Goal: Task Accomplishment & Management: Manage account settings

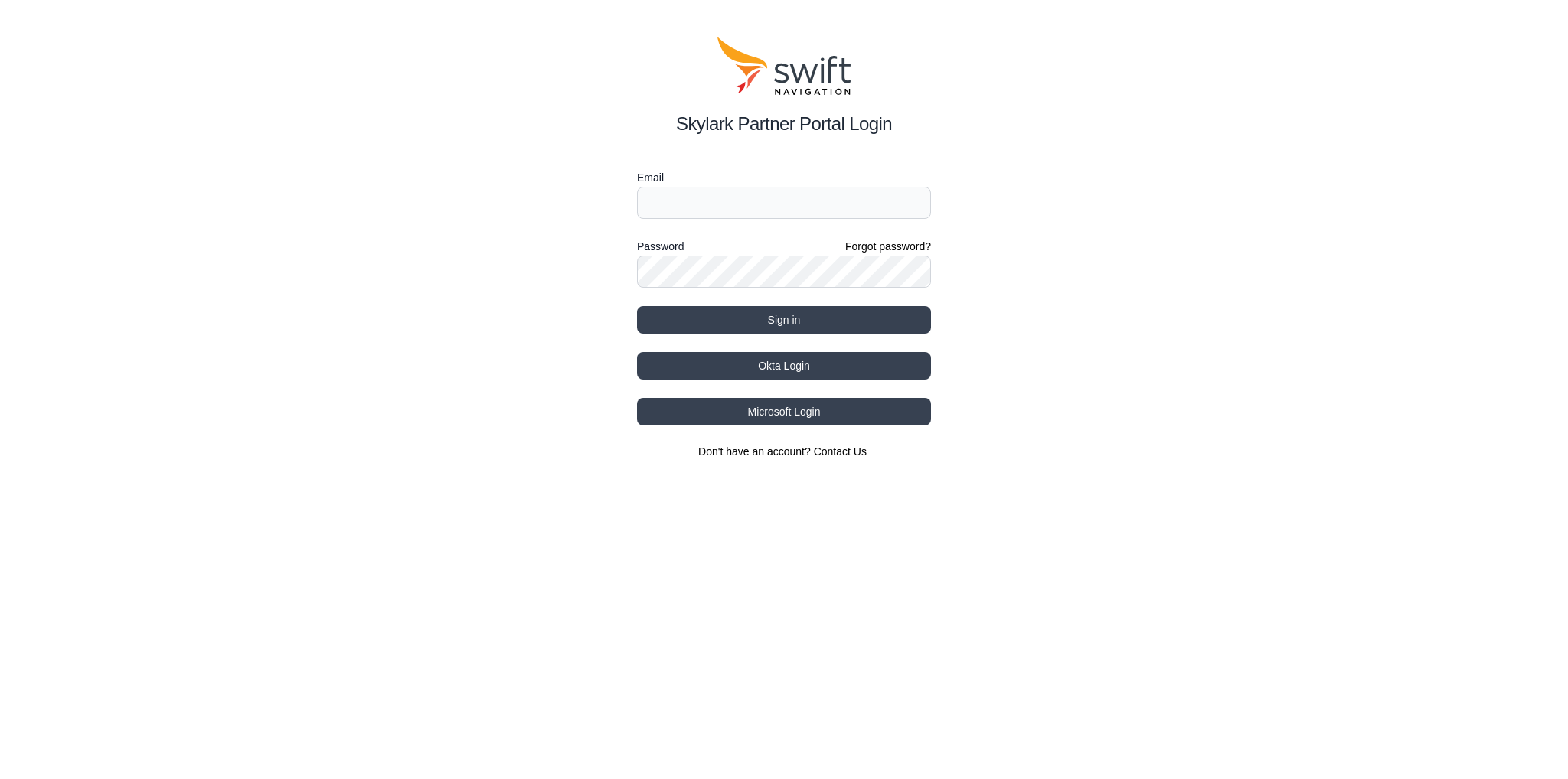
click at [726, 205] on html "Skylark Partner Portal Login Email Password Forgot password? Sign in Okta Login…" at bounding box center [784, 247] width 1568 height 496
click at [726, 188] on input "Email" at bounding box center [784, 203] width 294 height 32
type input "[EMAIL_ADDRESS][DOMAIN_NAME]"
click at [711, 307] on button "Sign in" at bounding box center [784, 320] width 294 height 27
select select
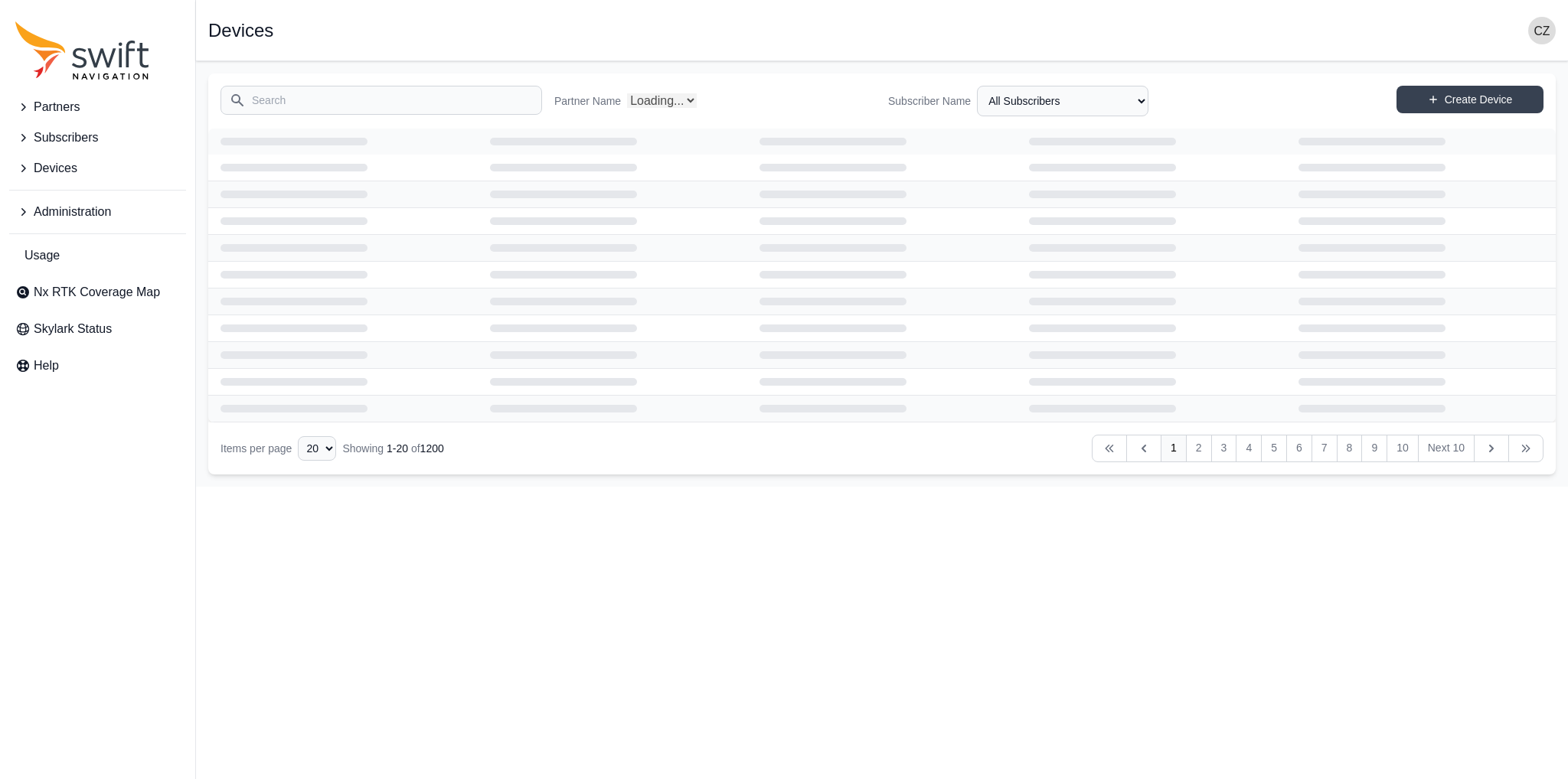
select select "Partner Name"
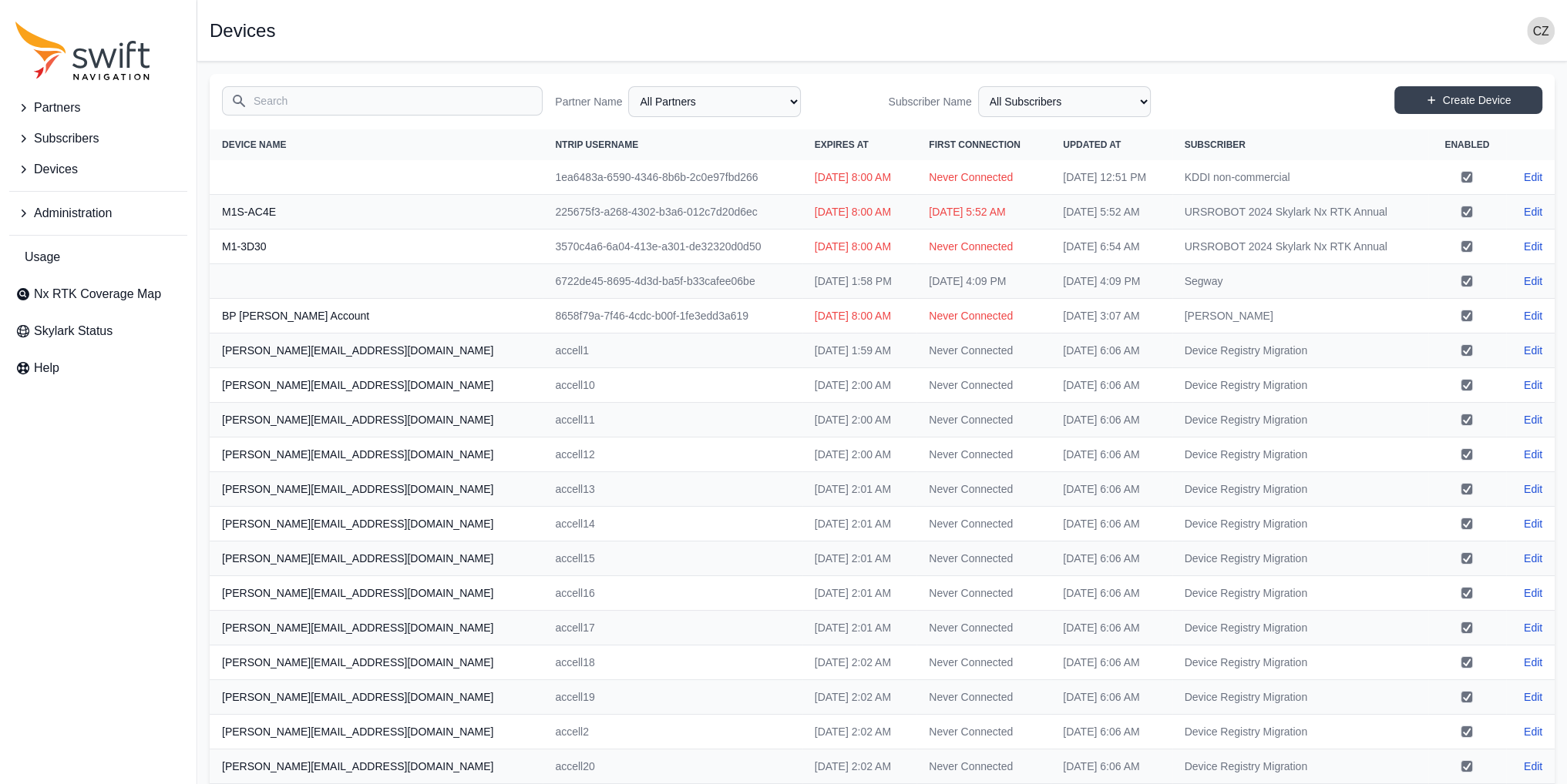
click at [67, 167] on span "Devices" at bounding box center [55, 170] width 44 height 19
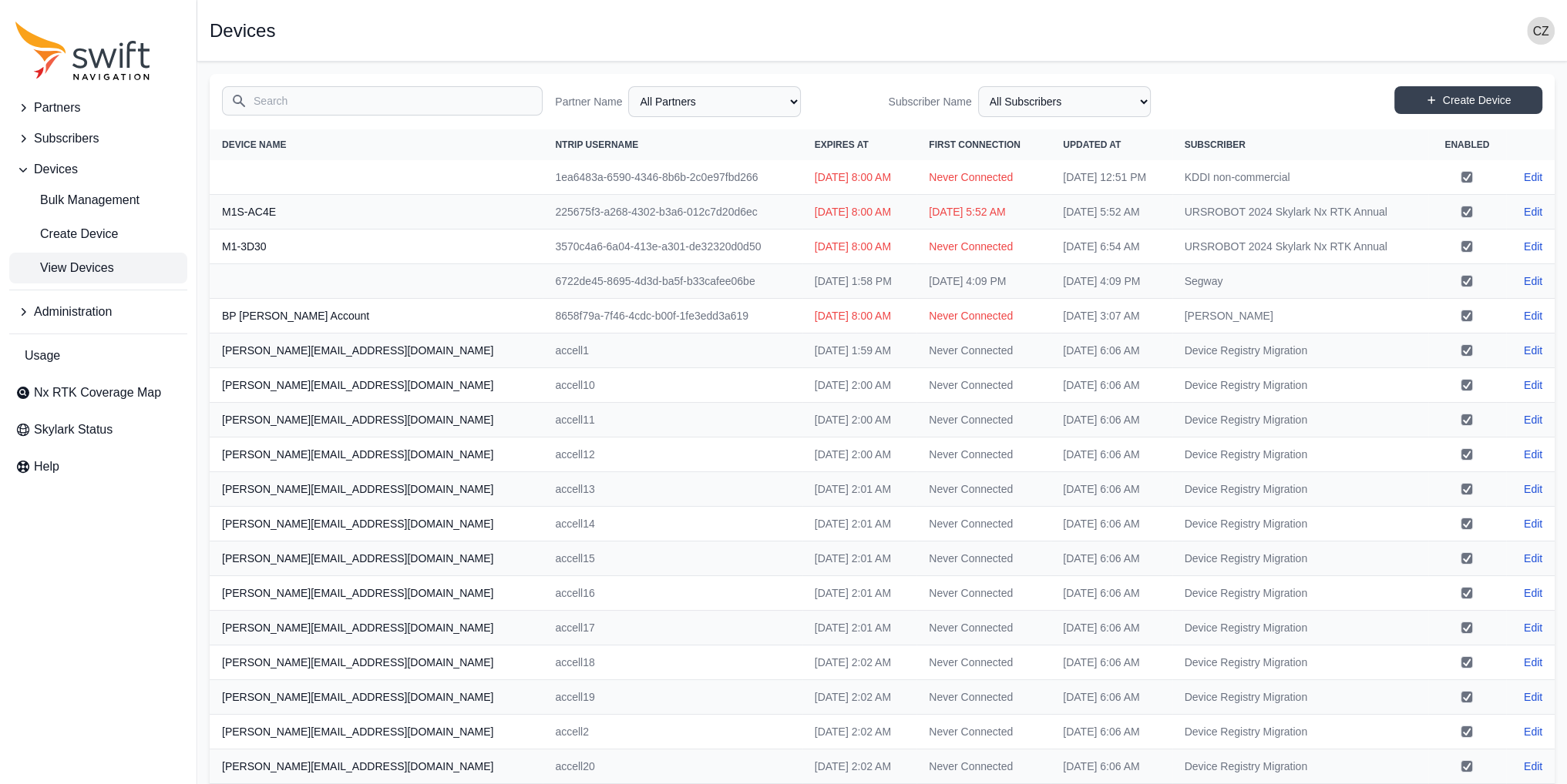
click at [61, 270] on span "View Devices" at bounding box center [64, 268] width 99 height 19
click at [305, 102] on input "Search" at bounding box center [381, 100] width 320 height 29
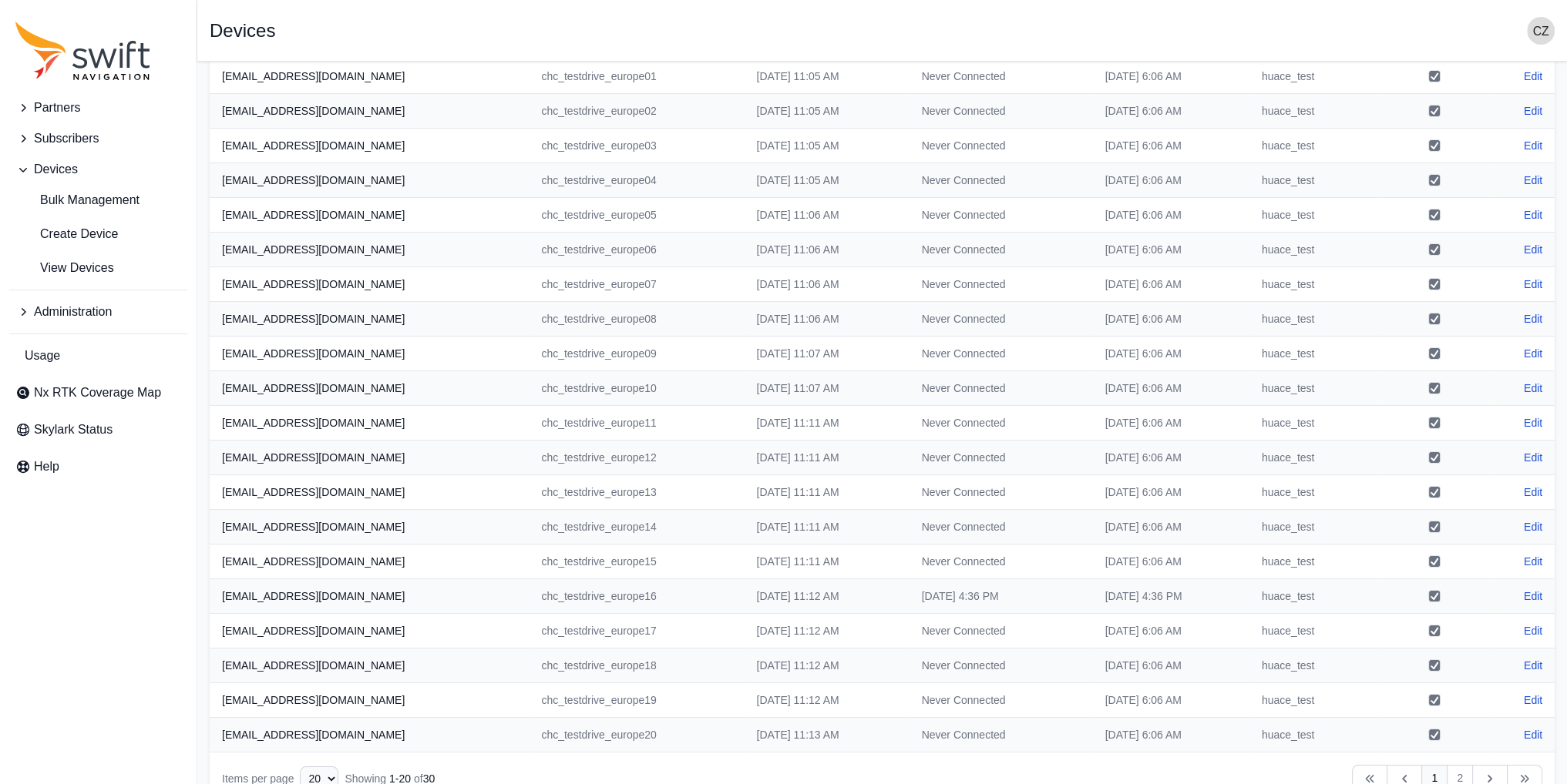
scroll to position [130, 0]
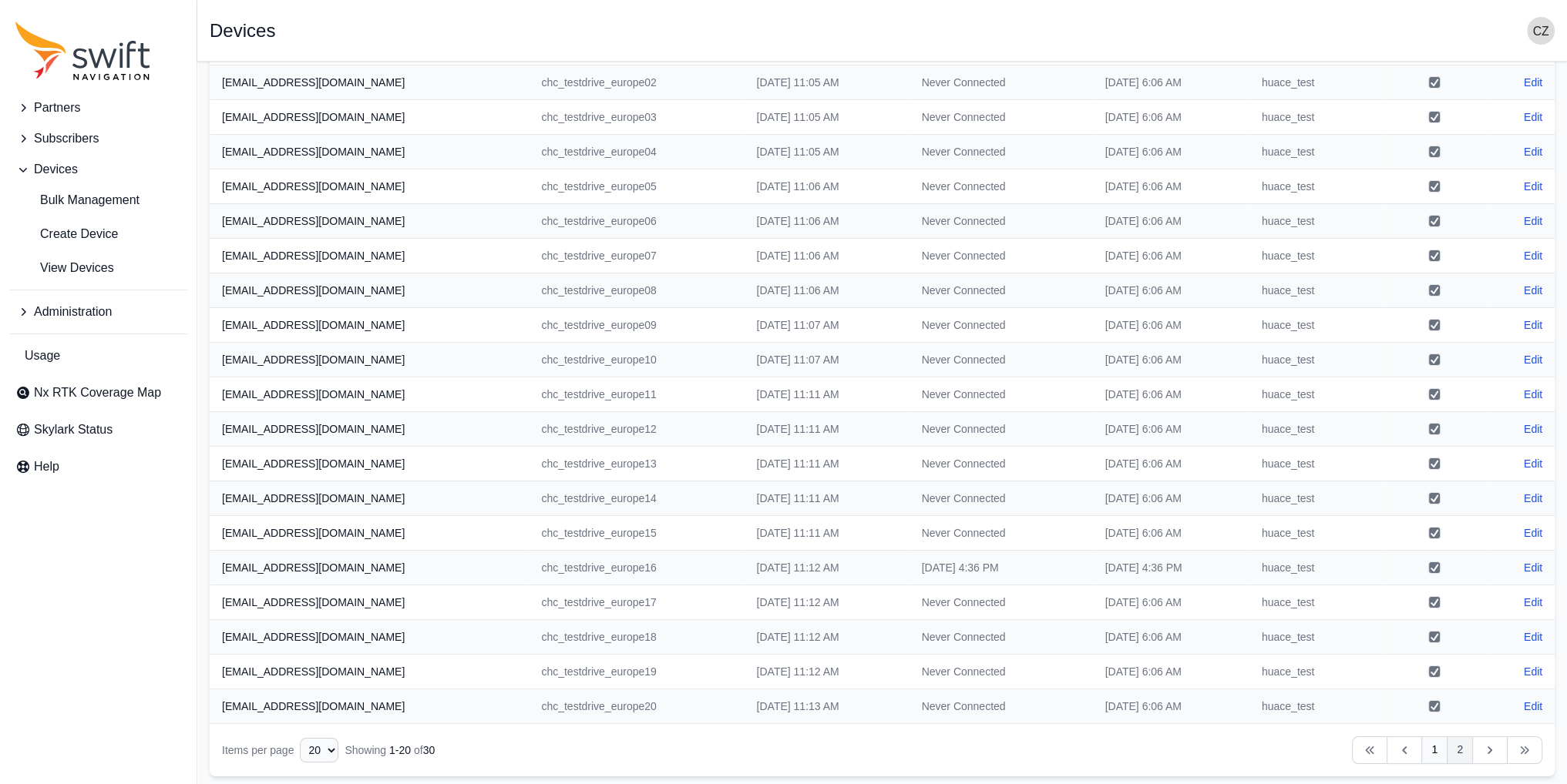
type input "chc"
click at [1459, 750] on link "2" at bounding box center [1460, 751] width 27 height 27
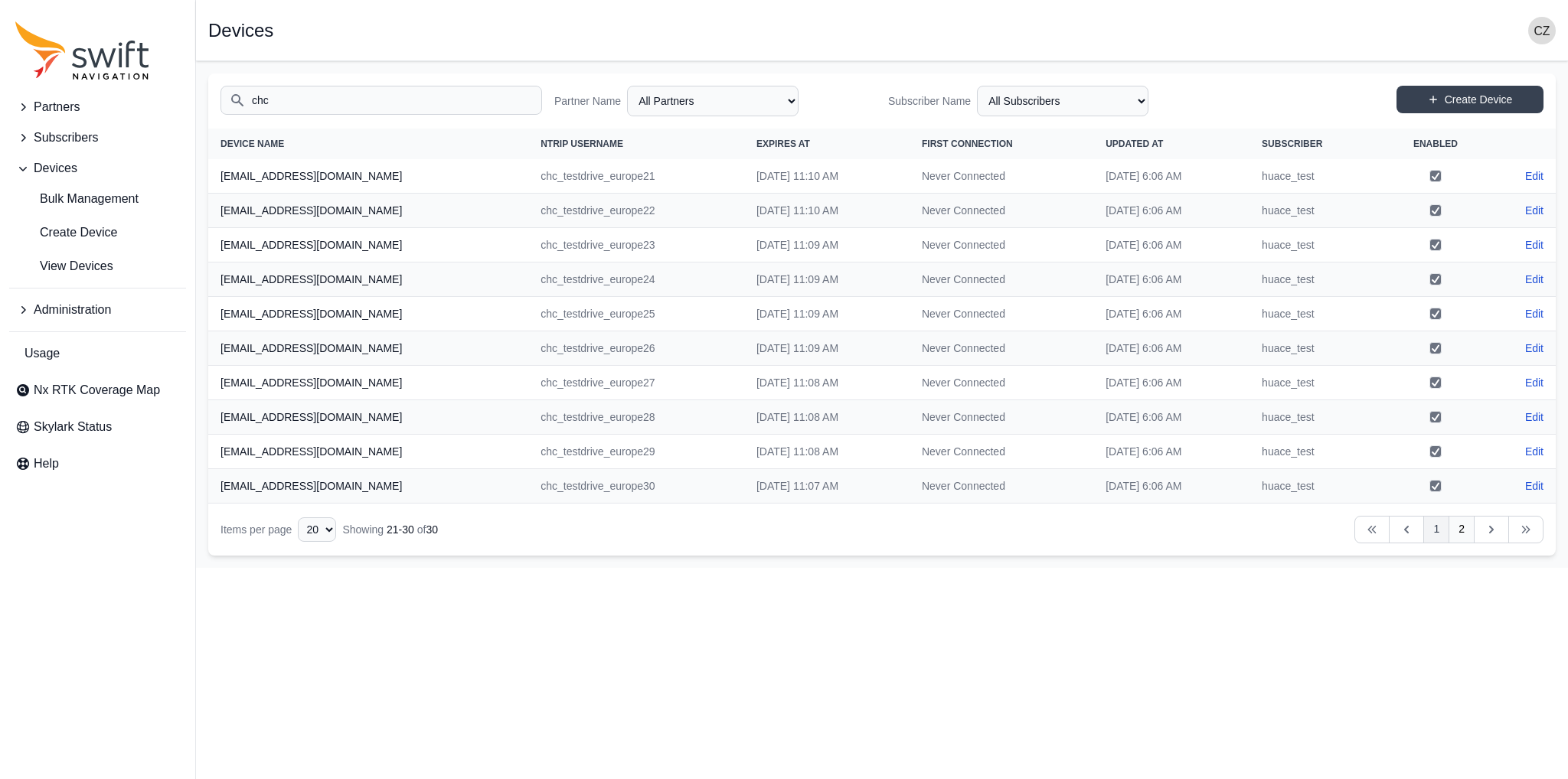
click at [1431, 537] on link "1" at bounding box center [1436, 530] width 26 height 27
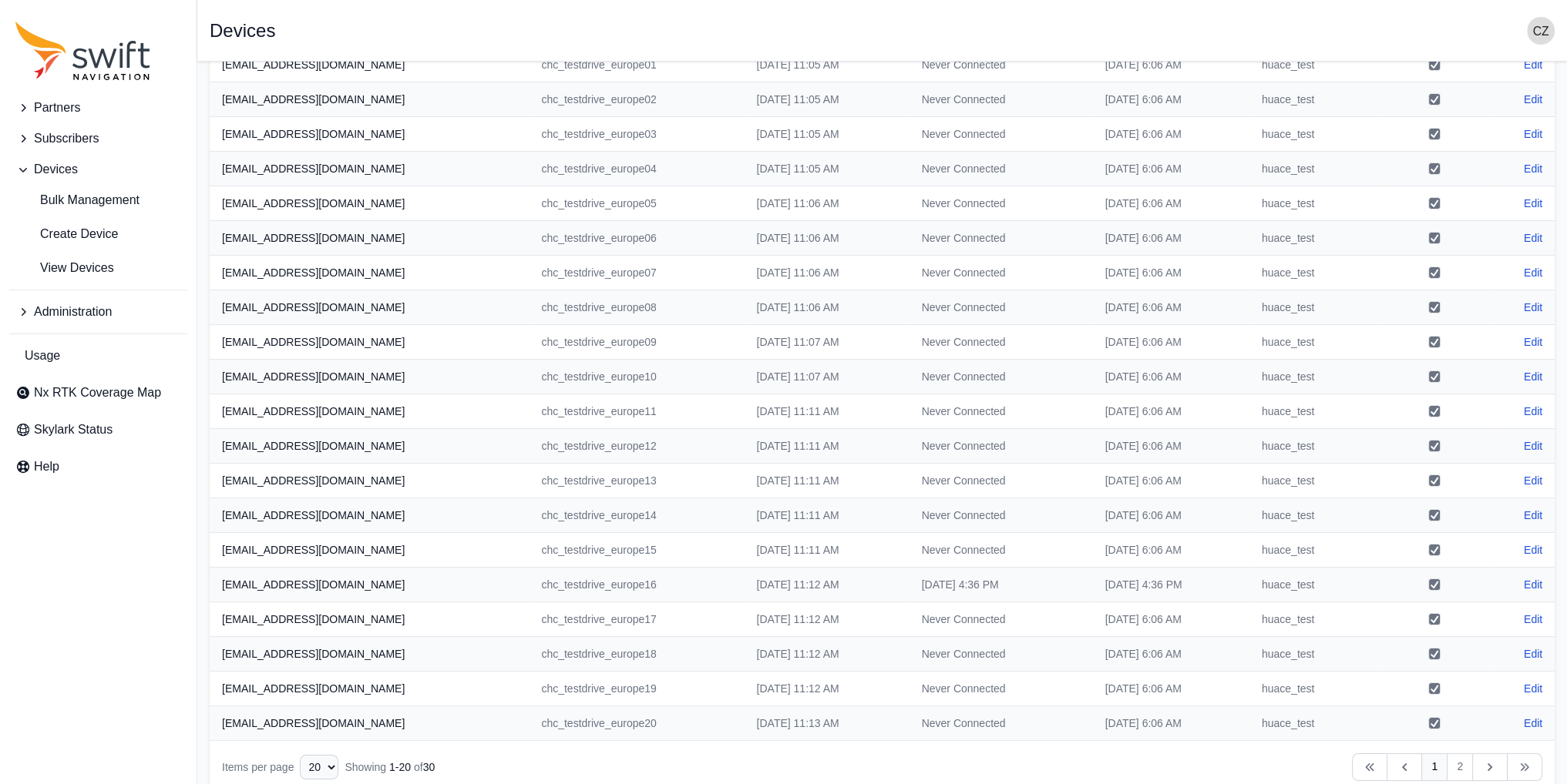
scroll to position [130, 0]
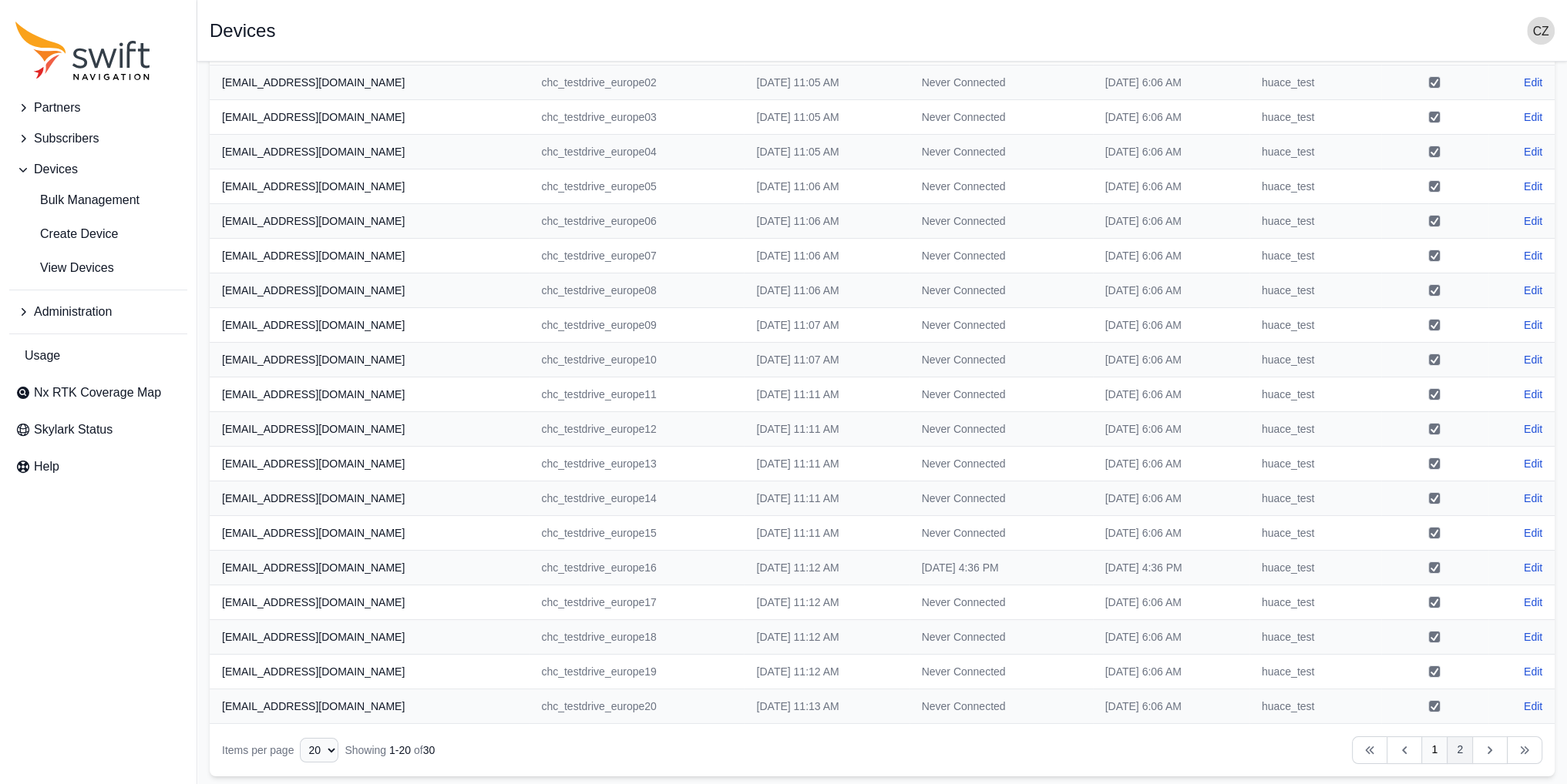
click at [1454, 751] on link "2" at bounding box center [1460, 751] width 27 height 27
